Goal: Check status: Check status

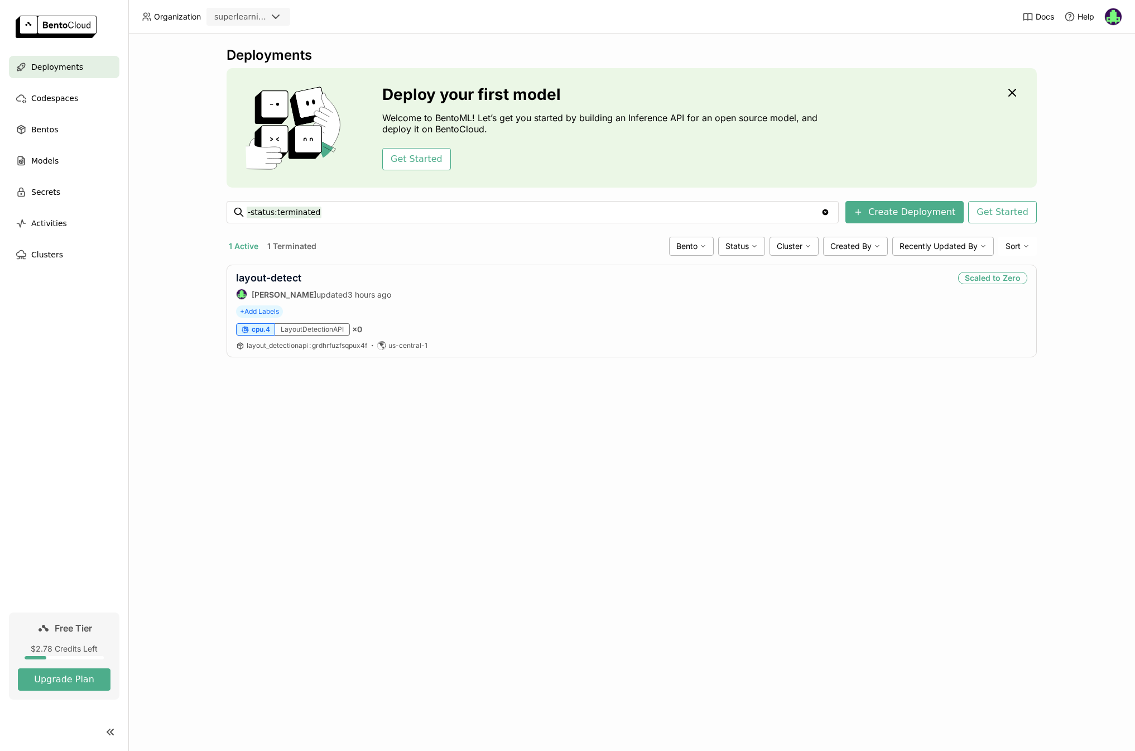
click at [66, 88] on div "Codespaces" at bounding box center [64, 98] width 111 height 22
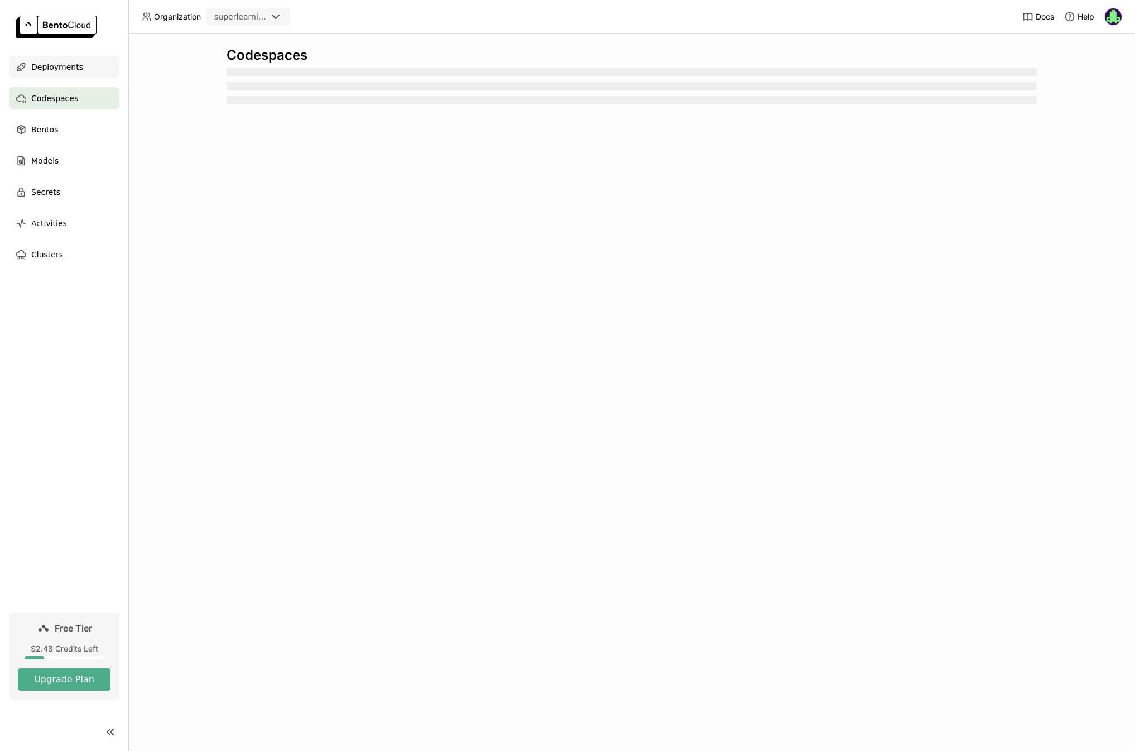
click at [70, 68] on span "Deployments" at bounding box center [57, 66] width 52 height 13
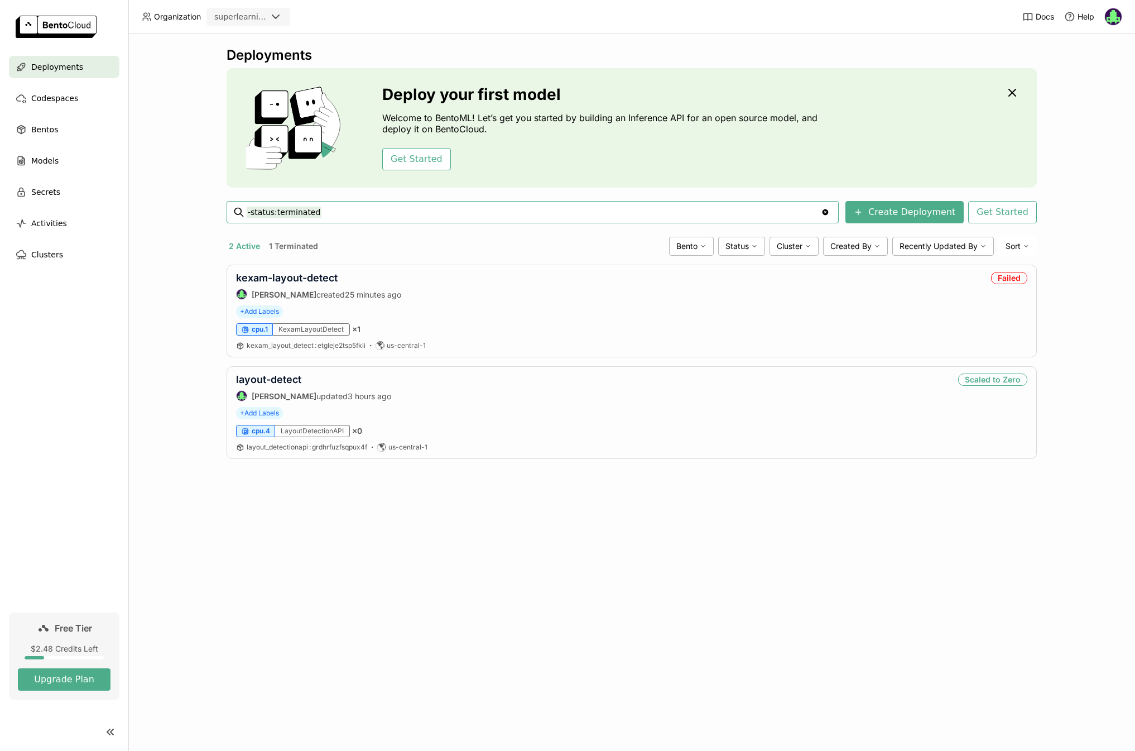
click at [516, 524] on div "Deployments Deploy your first model Welcome to BentoML! Let’s get you started b…" at bounding box center [631, 391] width 1007 height 717
click at [304, 280] on link "kexam-layout-detect" at bounding box center [287, 278] width 102 height 12
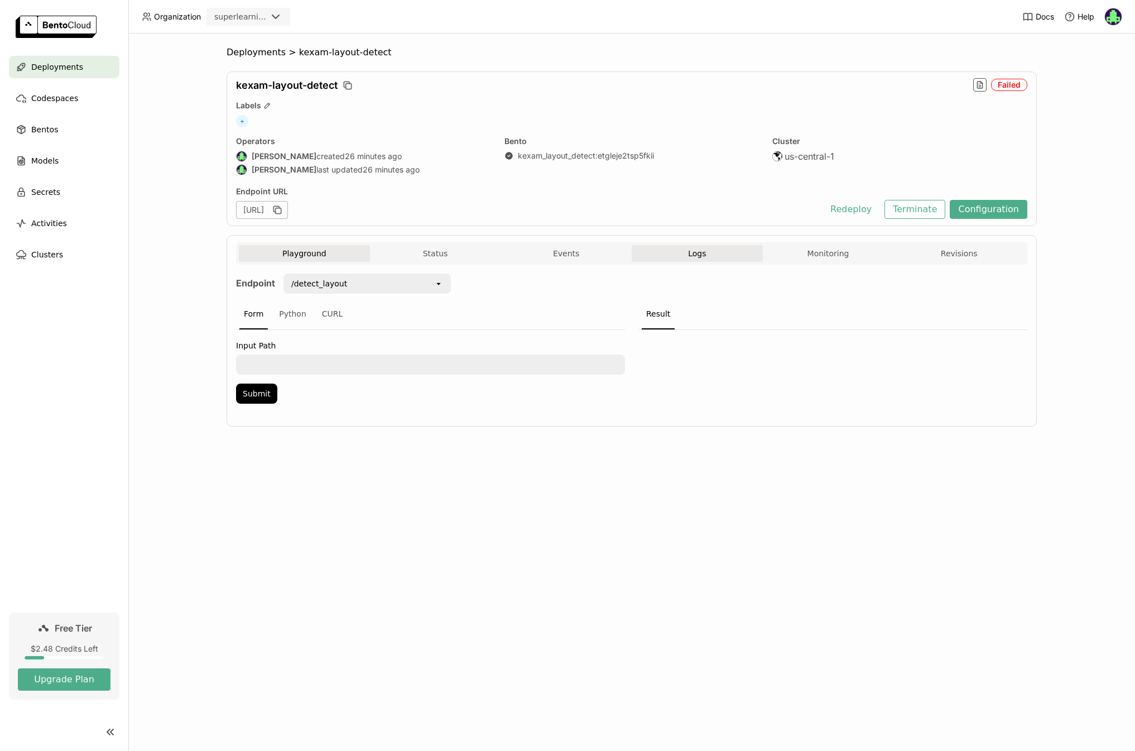
click at [699, 252] on span "Logs" at bounding box center [697, 253] width 18 height 10
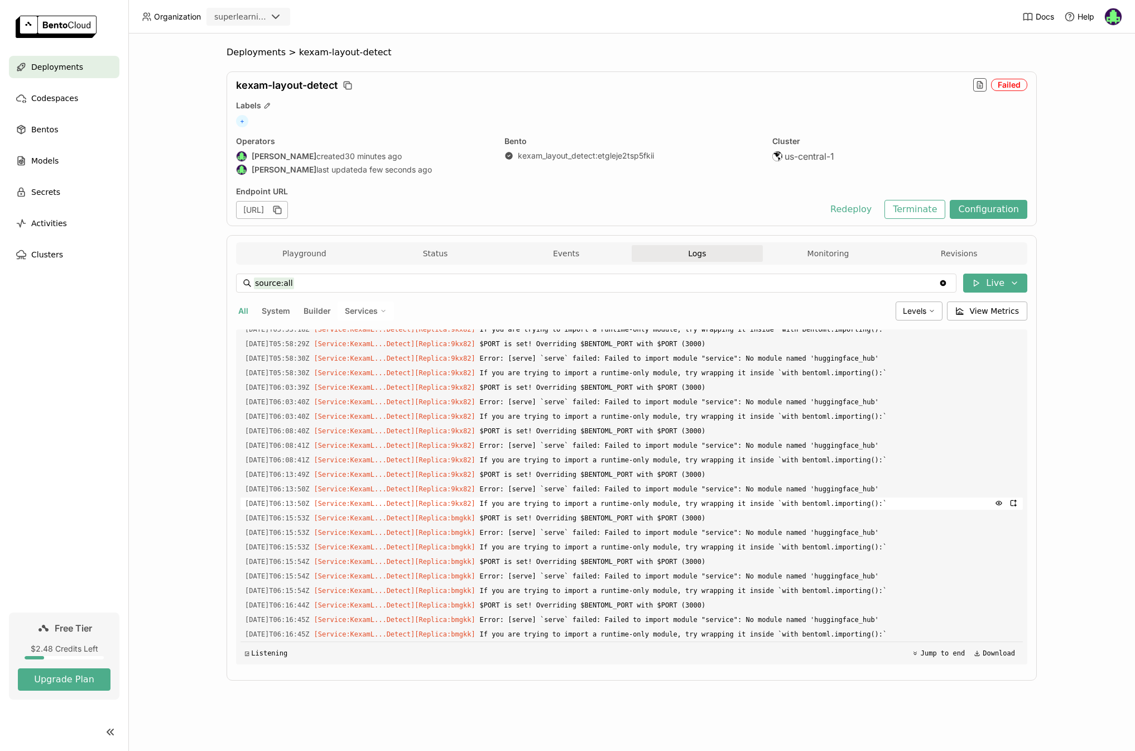
scroll to position [2274, 0]
click at [318, 260] on button "Playground" at bounding box center [304, 253] width 131 height 17
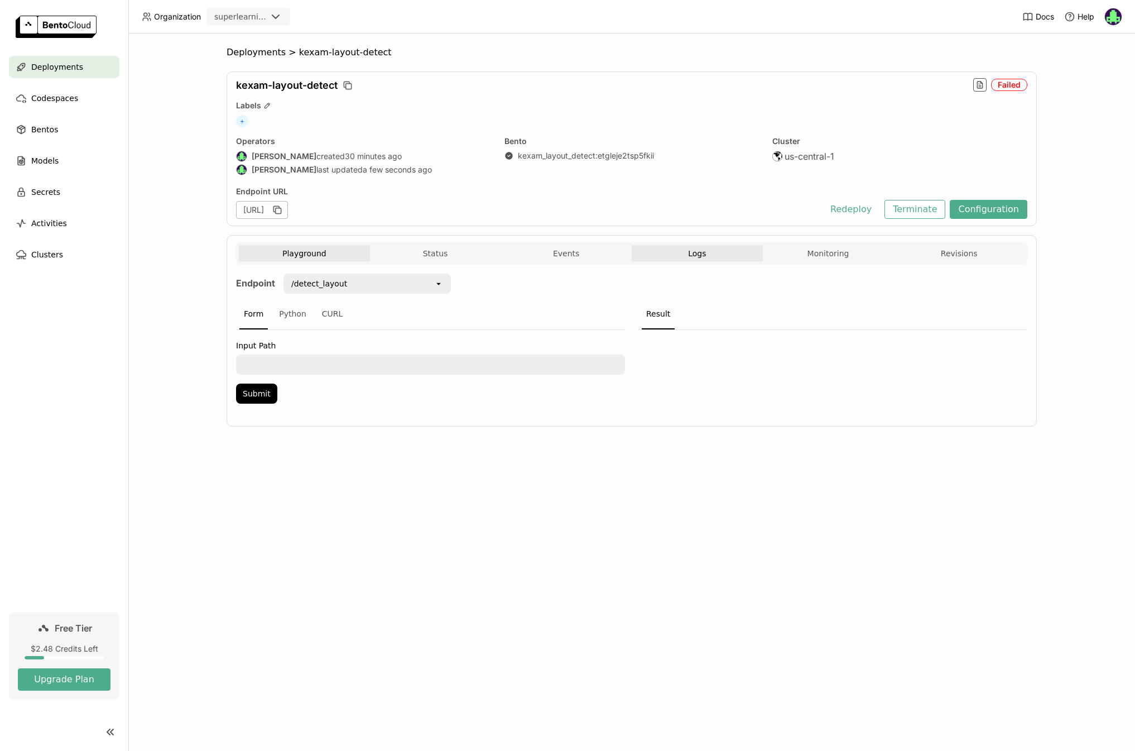
click at [691, 258] on button "Logs" at bounding box center [697, 253] width 131 height 17
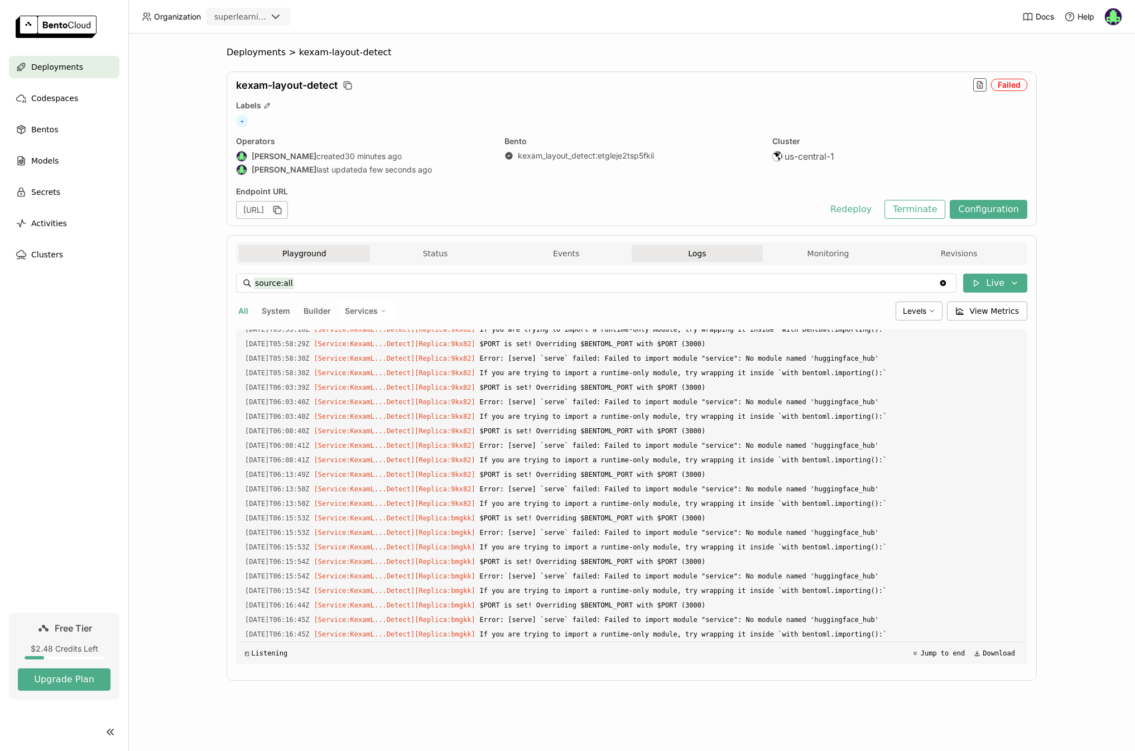
click at [356, 256] on button "Playground" at bounding box center [304, 253] width 131 height 17
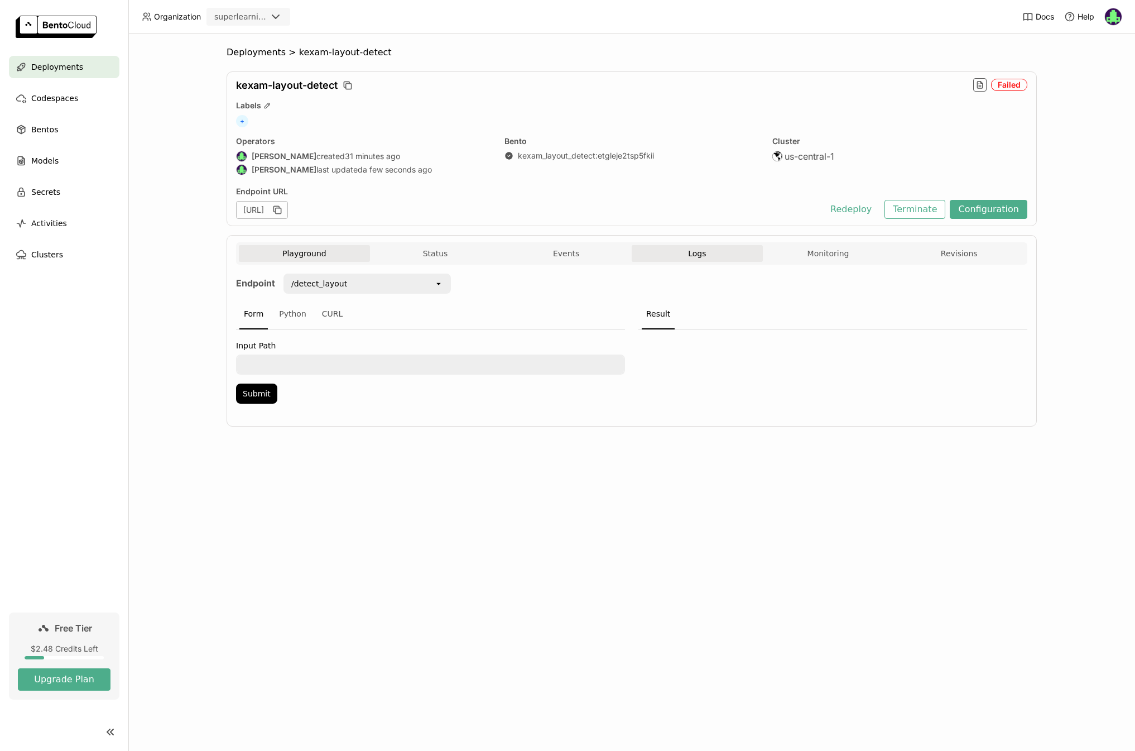
click at [705, 254] on span "Logs" at bounding box center [697, 253] width 18 height 10
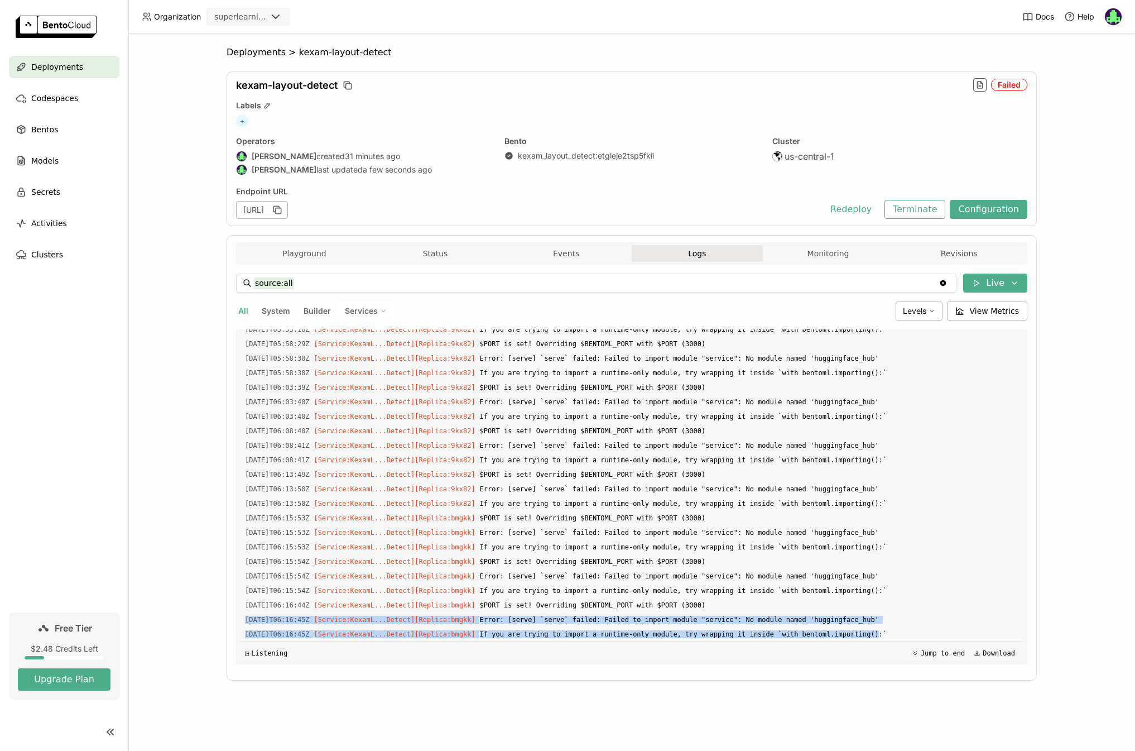
drag, startPoint x: 896, startPoint y: 631, endPoint x: 553, endPoint y: 611, distance: 343.8
click at [553, 611] on div "Load older logs [DATE]T05:47:01Z [Builder] [ kexam_layout_detect:etgleje2tsp5fk…" at bounding box center [632, 496] width 783 height 335
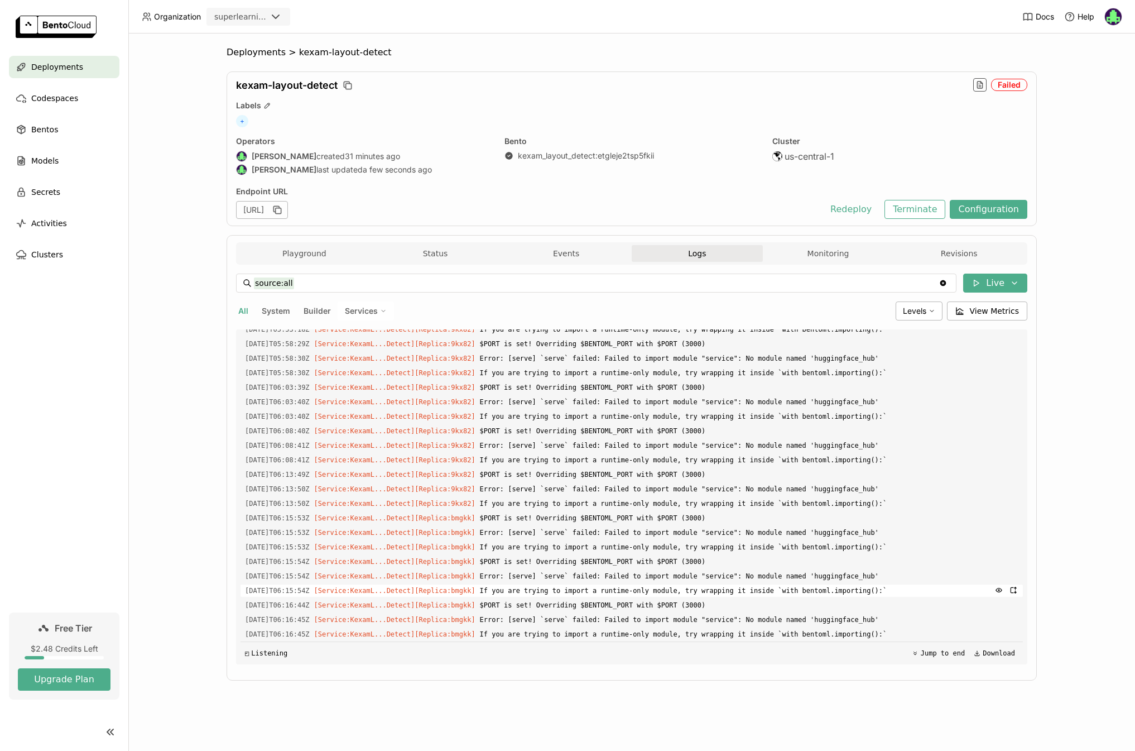
click at [687, 589] on span "If you are trying to import a runtime-only module, try wrapping it inside `with…" at bounding box center [749, 590] width 539 height 12
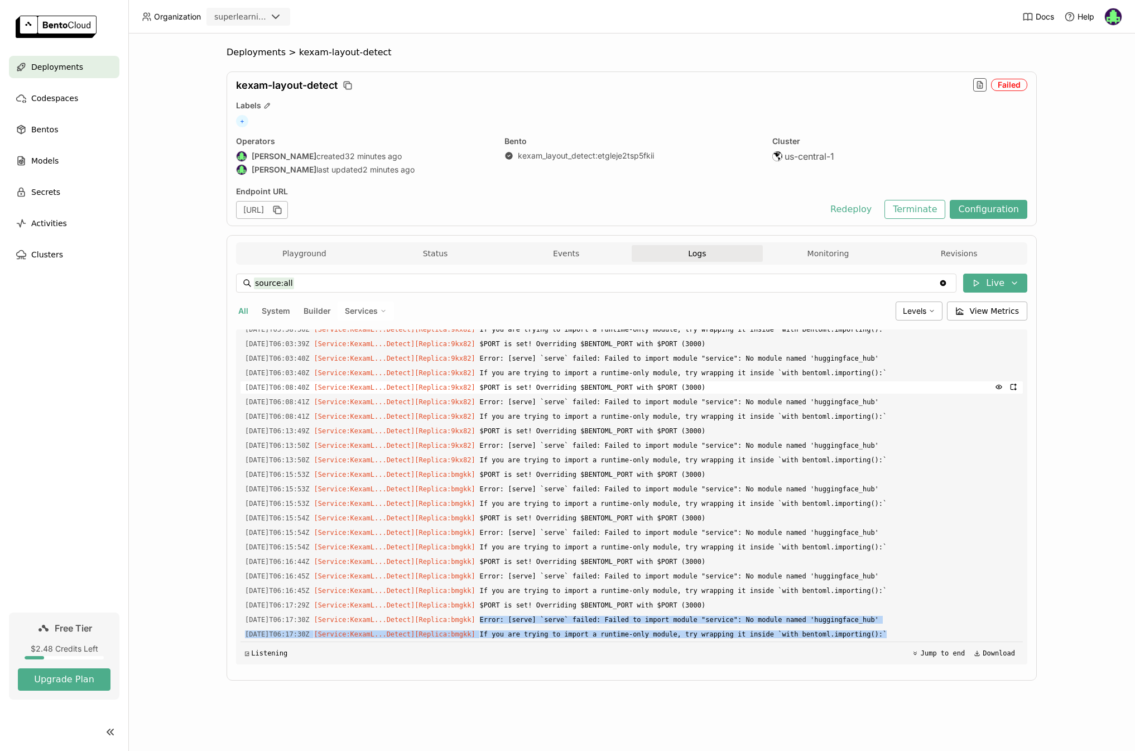
click at [521, 593] on div "Load older logs [DATE]T05:47:01Z [Builder] [ kexam_layout_detect:etgleje2tsp5fk…" at bounding box center [632, 496] width 783 height 335
